Goal: Find specific page/section: Find specific page/section

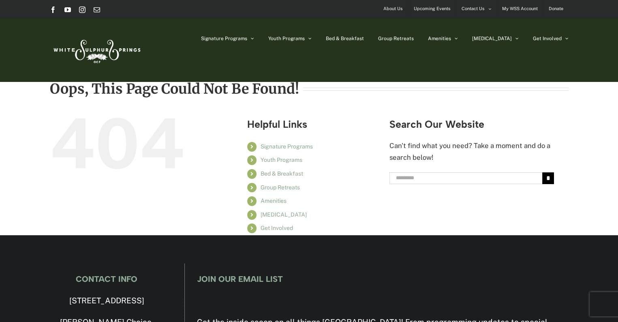
click at [516, 9] on span "My WSS Account" at bounding box center [520, 9] width 36 height 12
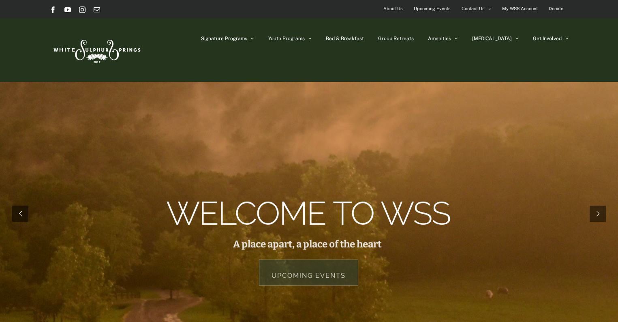
click at [392, 9] on span "About Us" at bounding box center [393, 9] width 19 height 12
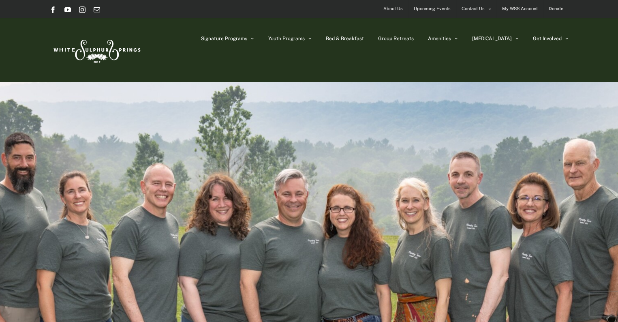
click at [515, 9] on span "My WSS Account" at bounding box center [520, 9] width 36 height 12
